Goal: Information Seeking & Learning: Learn about a topic

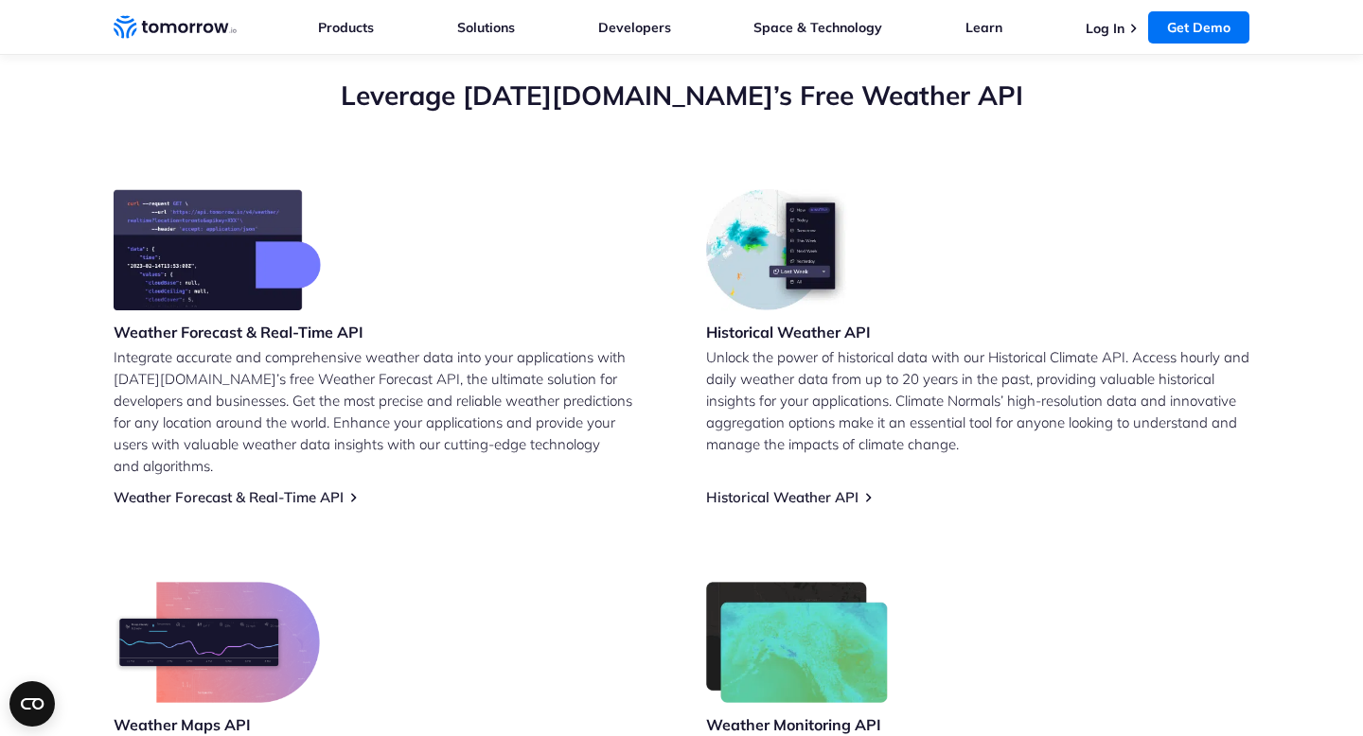
scroll to position [670, 0]
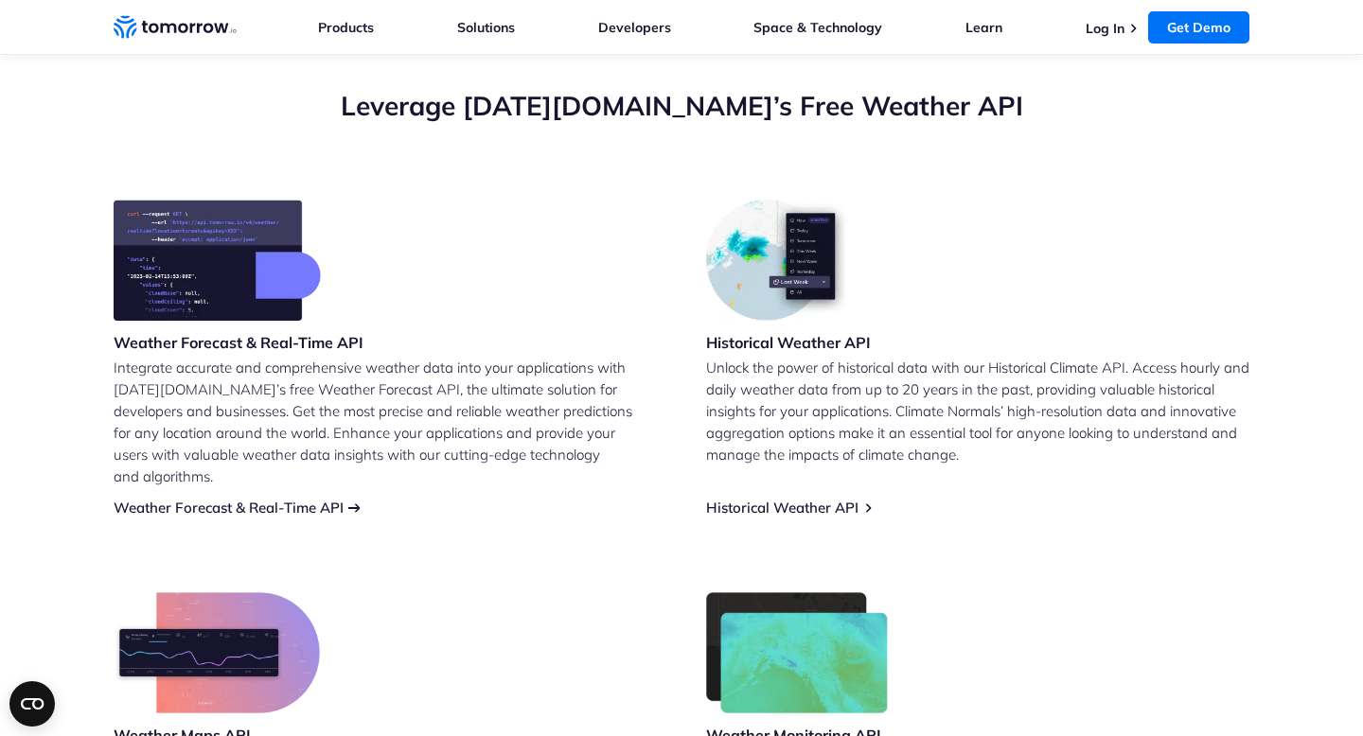
click at [249, 499] on link "Weather Forecast & Real-Time API" at bounding box center [229, 508] width 230 height 18
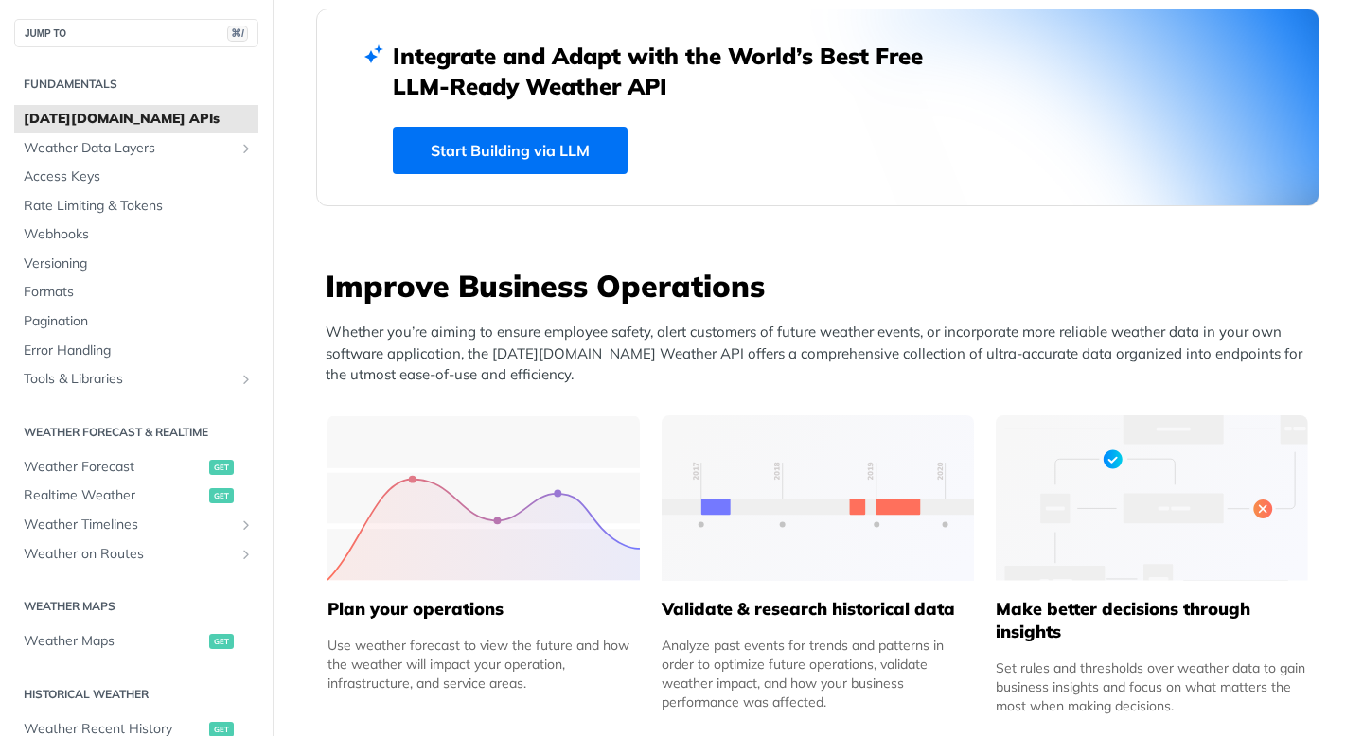
scroll to position [523, 0]
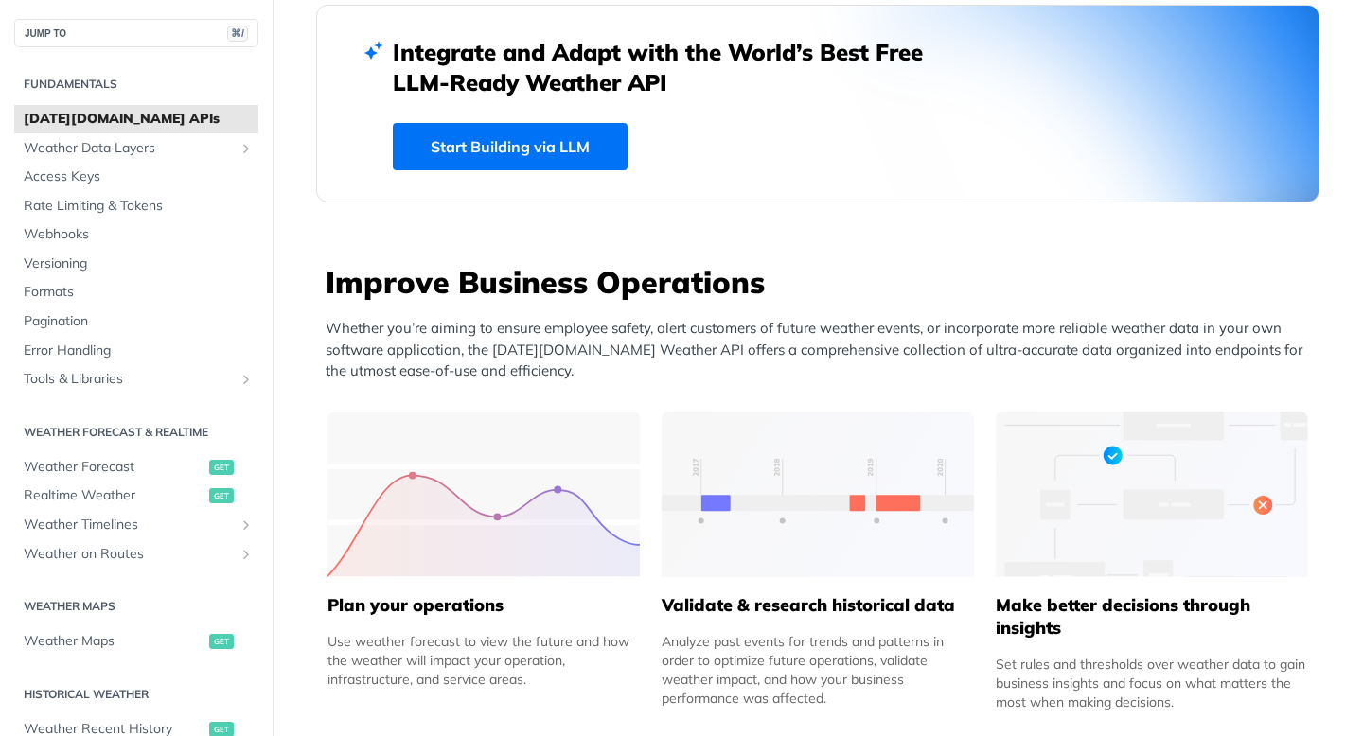
click at [525, 162] on link "Start Building via LLM" at bounding box center [510, 146] width 235 height 47
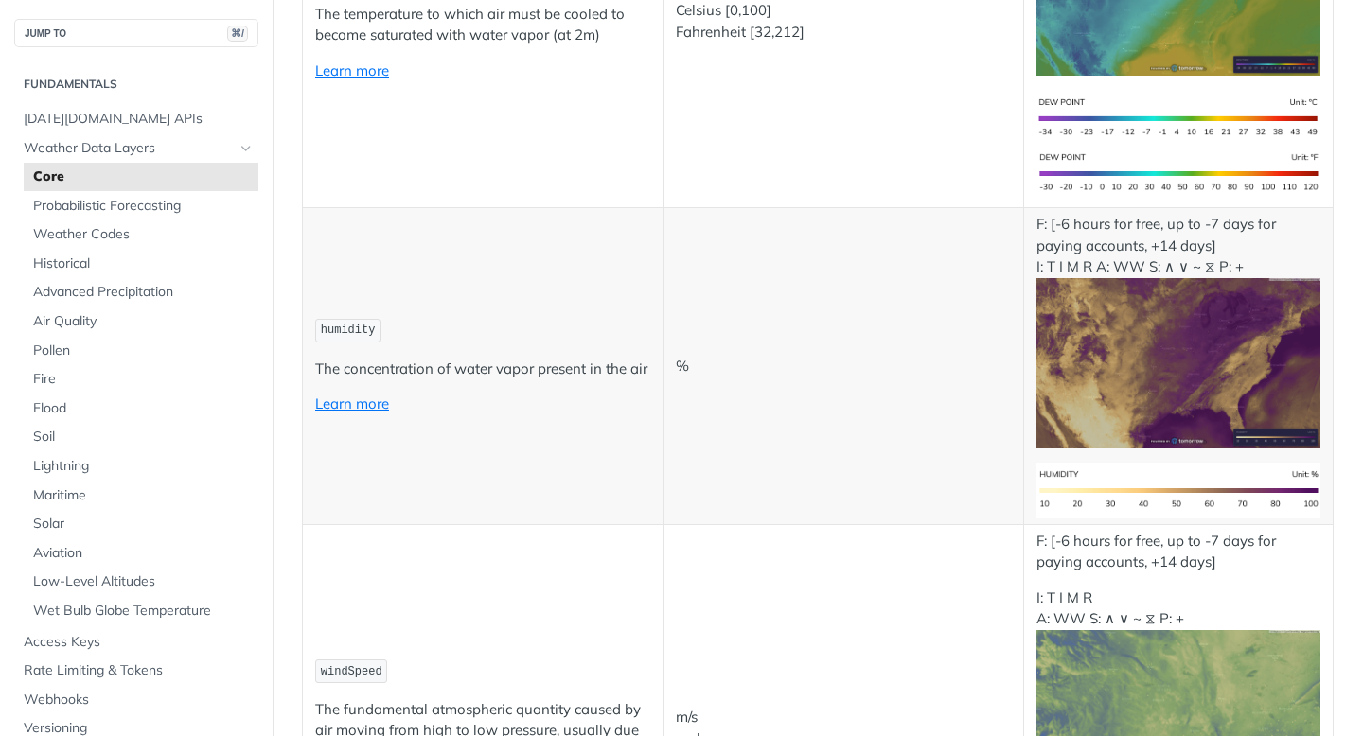
scroll to position [1114, 0]
